Goal: Task Accomplishment & Management: Complete application form

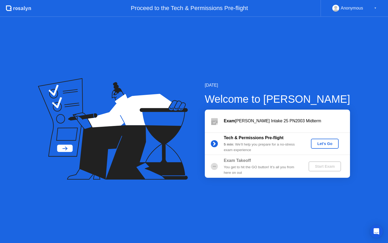
click at [321, 146] on div "Let's Go" at bounding box center [325, 144] width 24 height 4
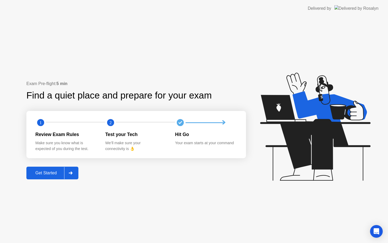
click at [67, 172] on div at bounding box center [70, 173] width 13 height 12
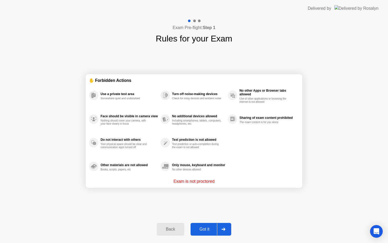
drag, startPoint x: 224, startPoint y: 228, endPoint x: 231, endPoint y: 198, distance: 30.7
click at [232, 198] on div "Exam Pre-flight: Step 1 Rules for your Exam ✋ Forbidden Actions Use a private t…" at bounding box center [194, 130] width 388 height 226
click at [227, 227] on div at bounding box center [223, 229] width 13 height 12
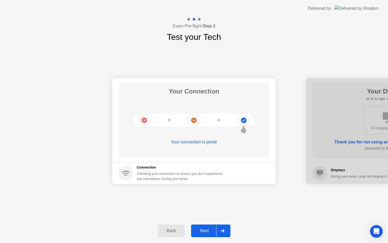
click at [214, 231] on div "Next" at bounding box center [205, 231] width 24 height 5
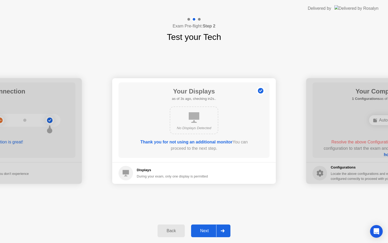
click at [213, 233] on div "Next" at bounding box center [205, 231] width 24 height 5
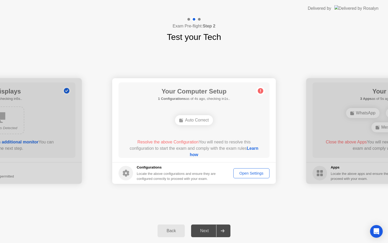
click at [191, 122] on div "Auto Correct" at bounding box center [194, 120] width 38 height 10
click at [258, 174] on div "Open Settings" at bounding box center [251, 173] width 32 height 4
click at [203, 120] on div "Auto Correct" at bounding box center [194, 120] width 38 height 10
click at [202, 229] on div "Next" at bounding box center [205, 231] width 24 height 5
click at [206, 230] on div "Next" at bounding box center [205, 231] width 24 height 5
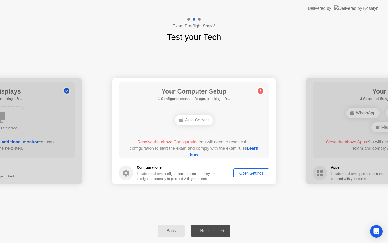
click at [206, 230] on div "Next" at bounding box center [205, 231] width 24 height 5
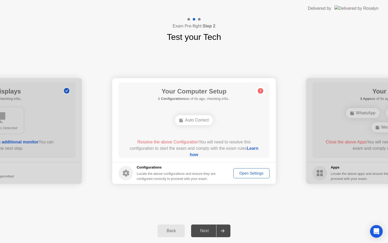
click at [263, 91] on circle at bounding box center [261, 91] width 6 height 6
click at [251, 179] on footer "Configurations Locate the above configurations and ensure they are configured c…" at bounding box center [194, 173] width 164 height 22
click at [262, 171] on div "Open Settings" at bounding box center [251, 173] width 32 height 4
click at [196, 154] on link "Learn how" at bounding box center [224, 151] width 69 height 11
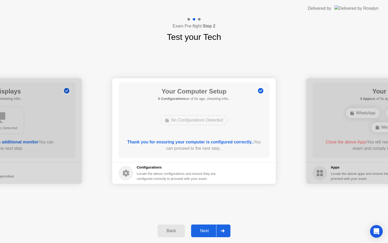
click at [212, 233] on div "Next" at bounding box center [205, 231] width 24 height 5
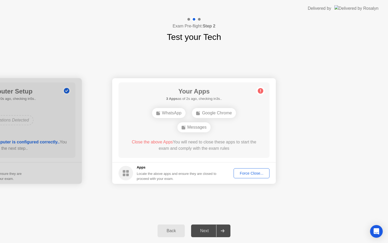
click at [258, 169] on button "Force Close..." at bounding box center [252, 173] width 36 height 10
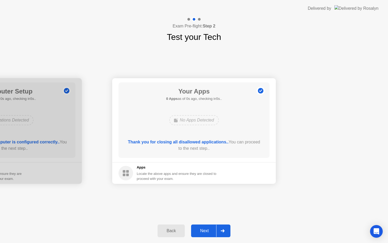
click at [210, 237] on button "Next" at bounding box center [210, 231] width 39 height 13
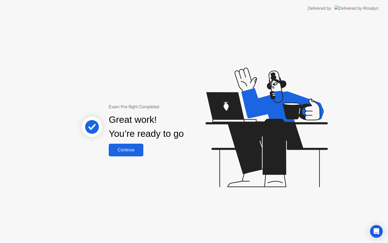
click at [139, 148] on div "Continue" at bounding box center [125, 150] width 31 height 5
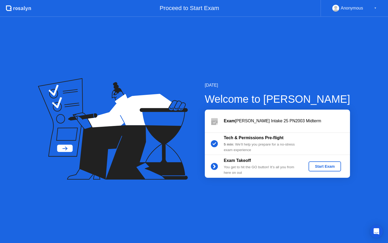
click at [331, 166] on div "Start Exam" at bounding box center [325, 166] width 28 height 4
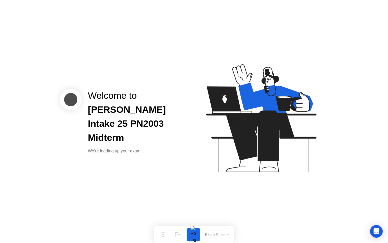
click at [218, 197] on div "Welcome to [PERSON_NAME] Intake 25 PN2003 Midterm We’re loading up your exam..." at bounding box center [194, 121] width 388 height 243
click at [216, 191] on div "Welcome to [PERSON_NAME] Intake 25 PN2003 Midterm We’re loading up your exam..." at bounding box center [194, 121] width 388 height 243
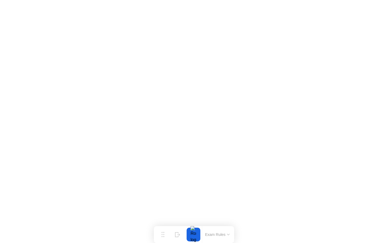
click at [226, 233] on button "Exam Rules" at bounding box center [218, 234] width 28 height 5
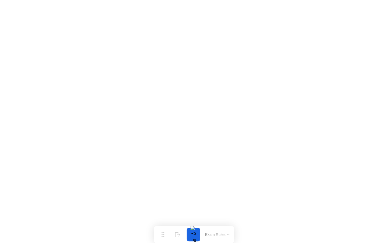
click at [230, 234] on button "Exam Rules" at bounding box center [218, 234] width 28 height 5
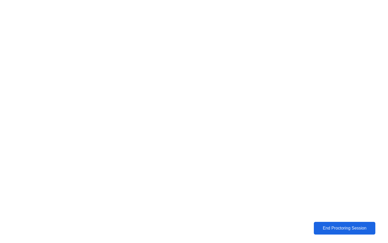
click at [341, 224] on button "End Proctoring Session" at bounding box center [345, 228] width 62 height 13
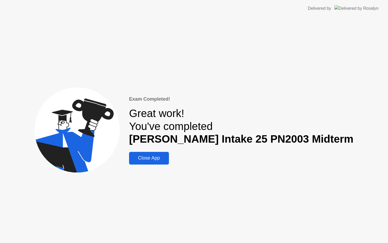
click at [167, 156] on div "Close App" at bounding box center [149, 158] width 37 height 6
